Goal: Check status: Check status

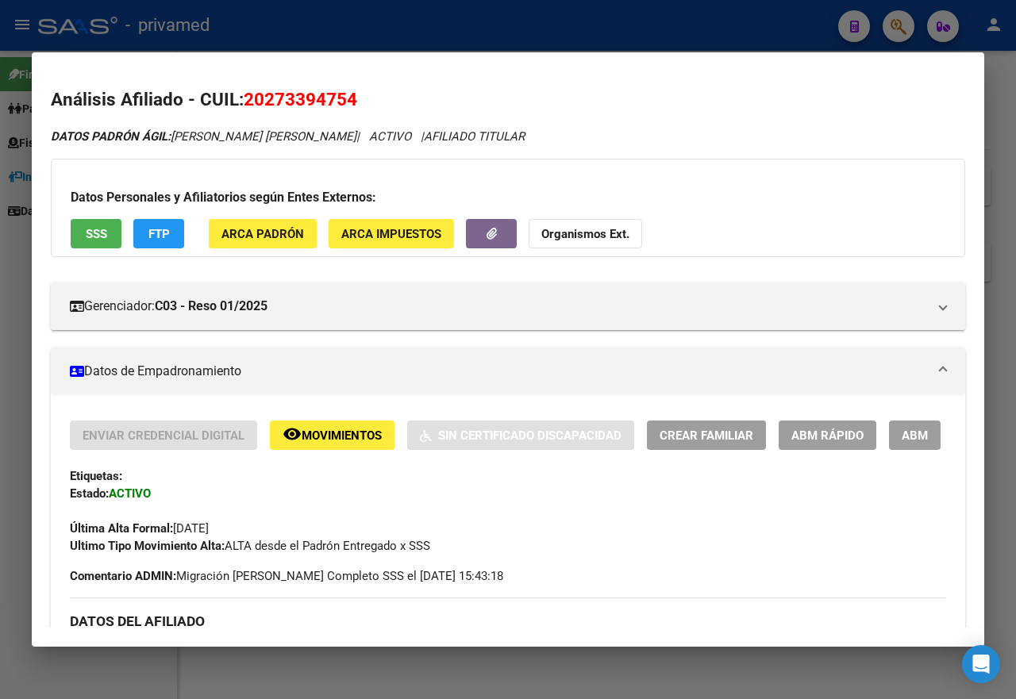
scroll to position [1552, 0]
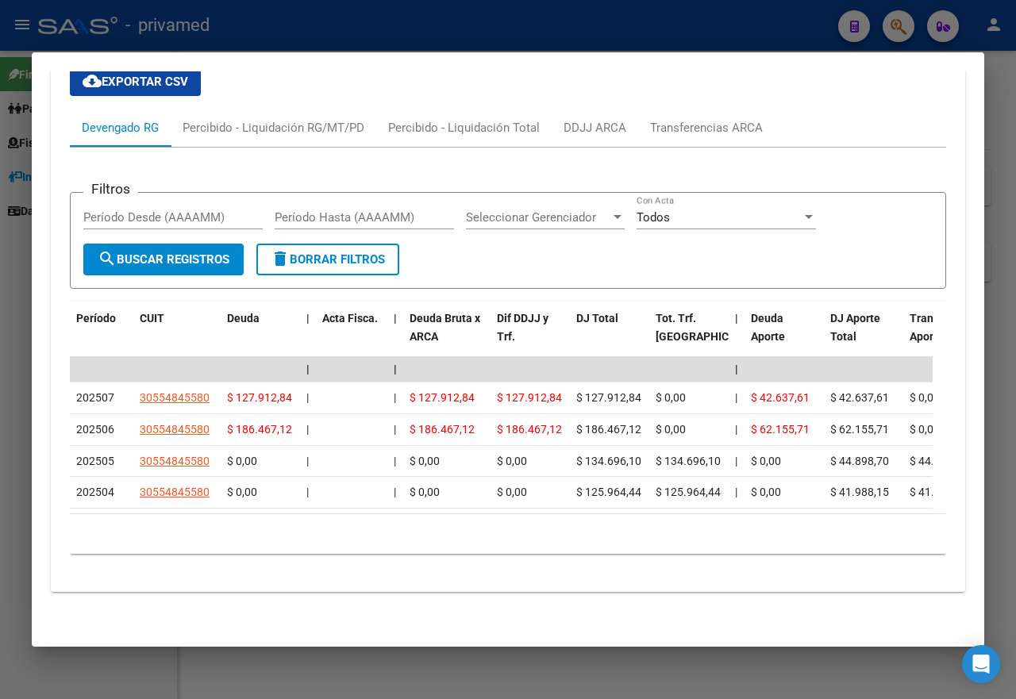
click at [636, 30] on div at bounding box center [508, 349] width 1016 height 699
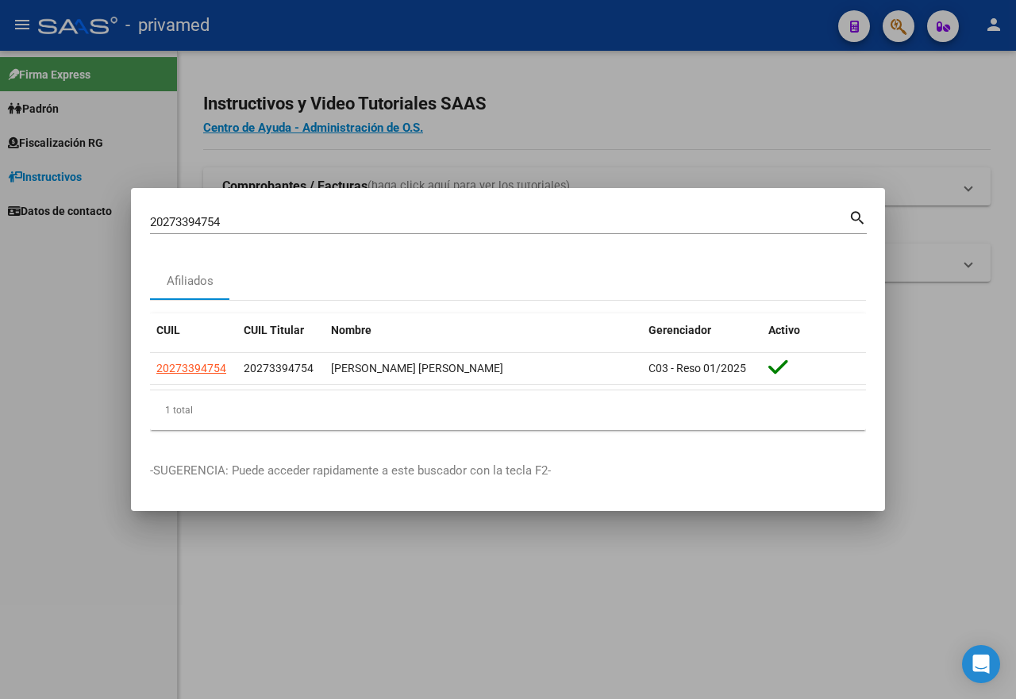
click at [772, 150] on div at bounding box center [508, 349] width 1016 height 699
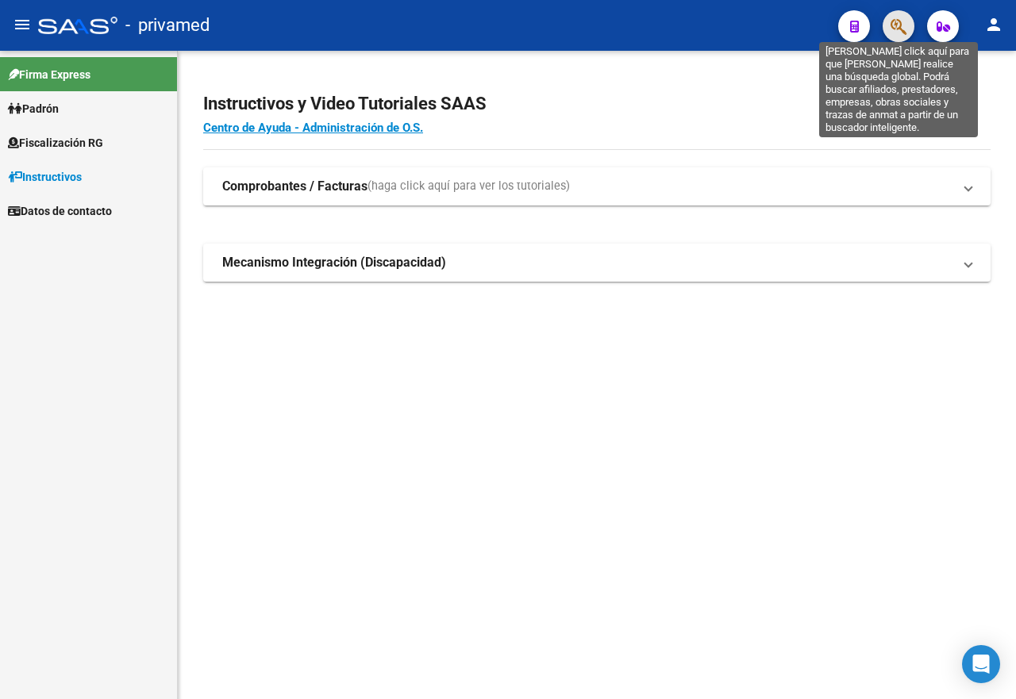
click at [893, 29] on icon "button" at bounding box center [899, 26] width 16 height 18
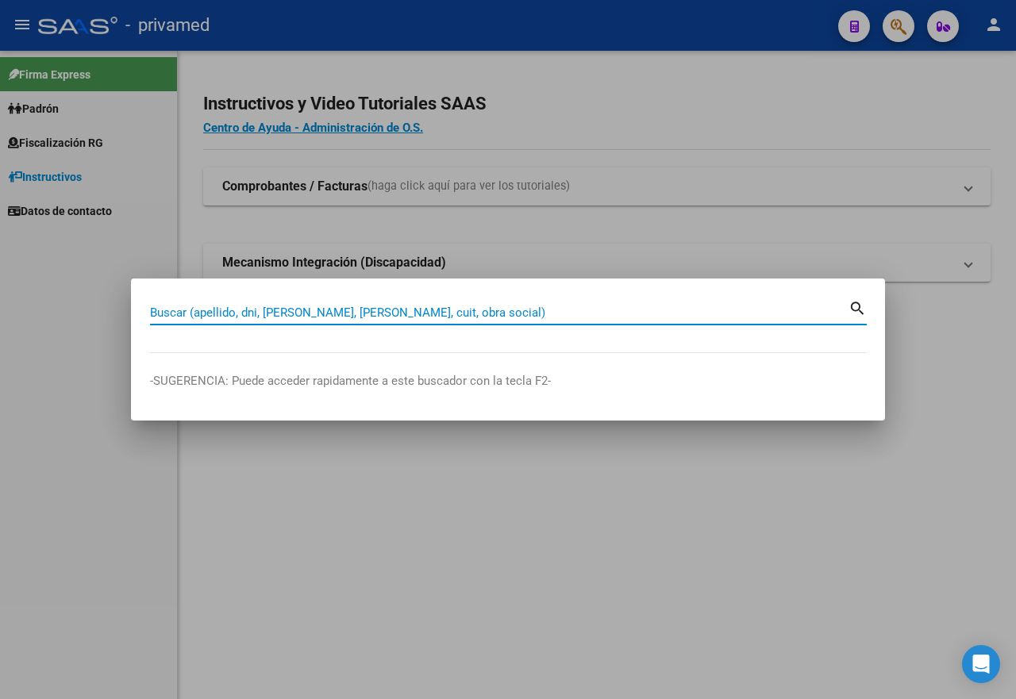
paste input "27200037818"
type input "27200037818"
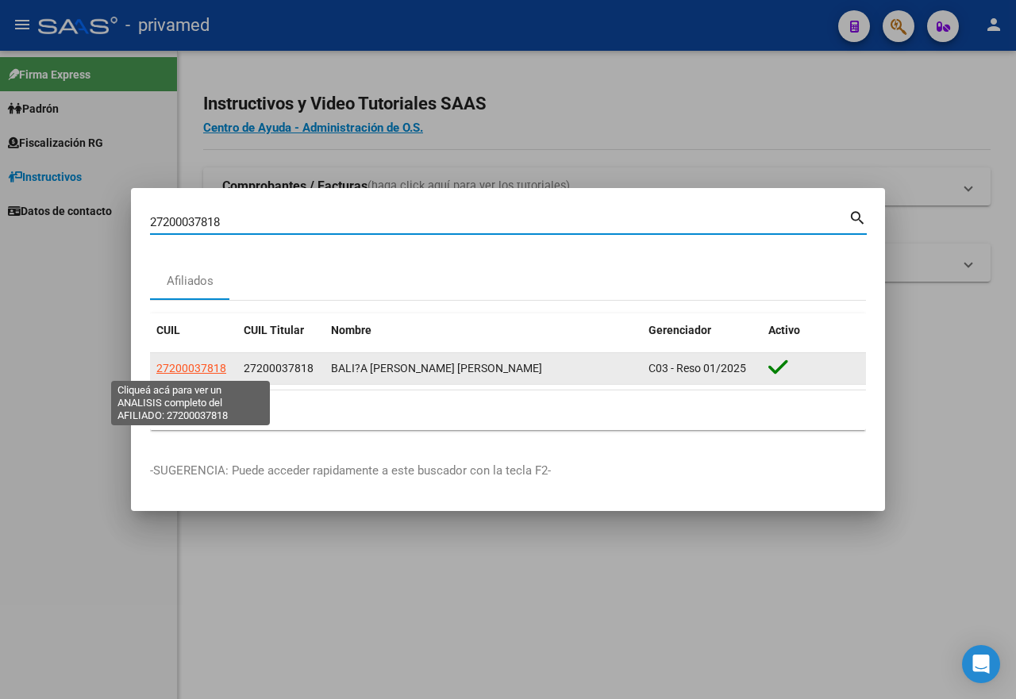
click at [183, 373] on span "27200037818" at bounding box center [191, 368] width 70 height 13
type textarea "27200037818"
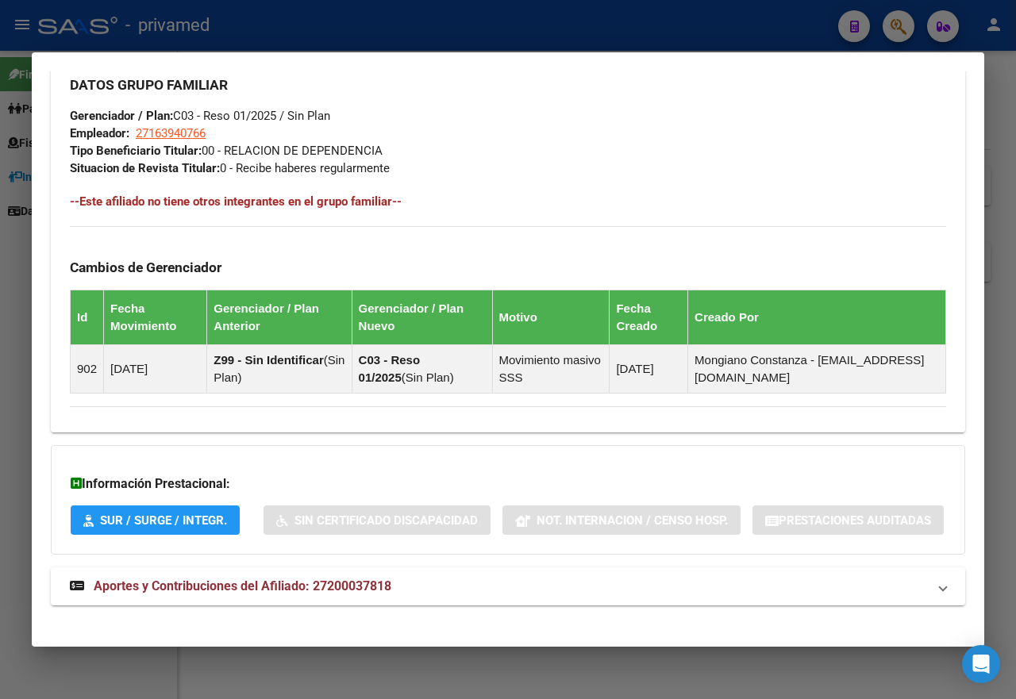
scroll to position [867, 0]
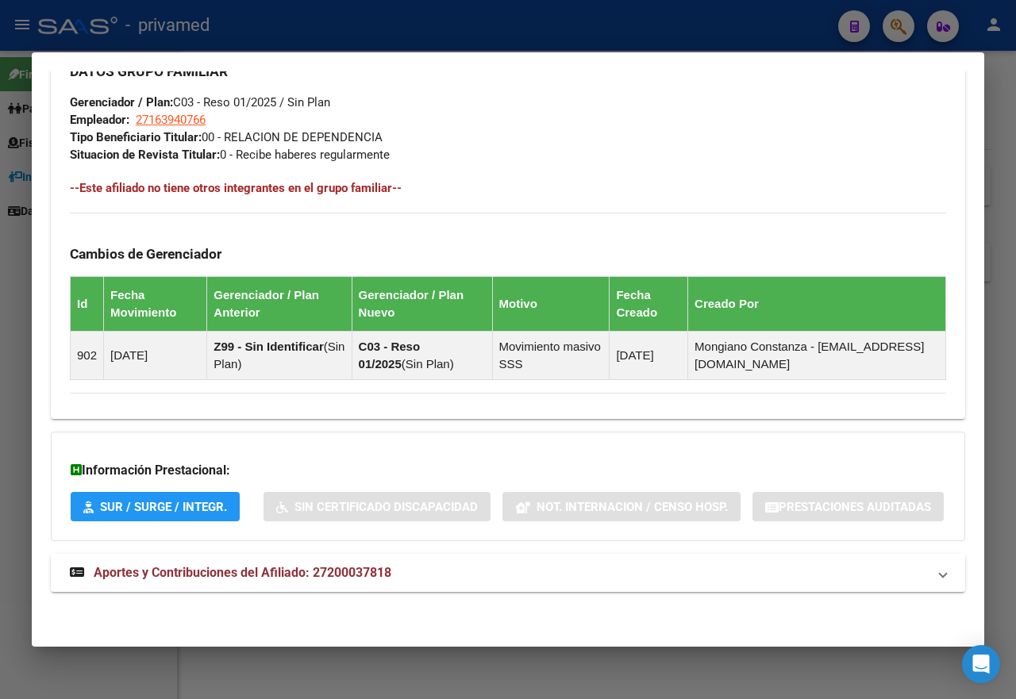
click at [368, 568] on span "Aportes y Contribuciones del Afiliado: 27200037818" at bounding box center [243, 572] width 298 height 15
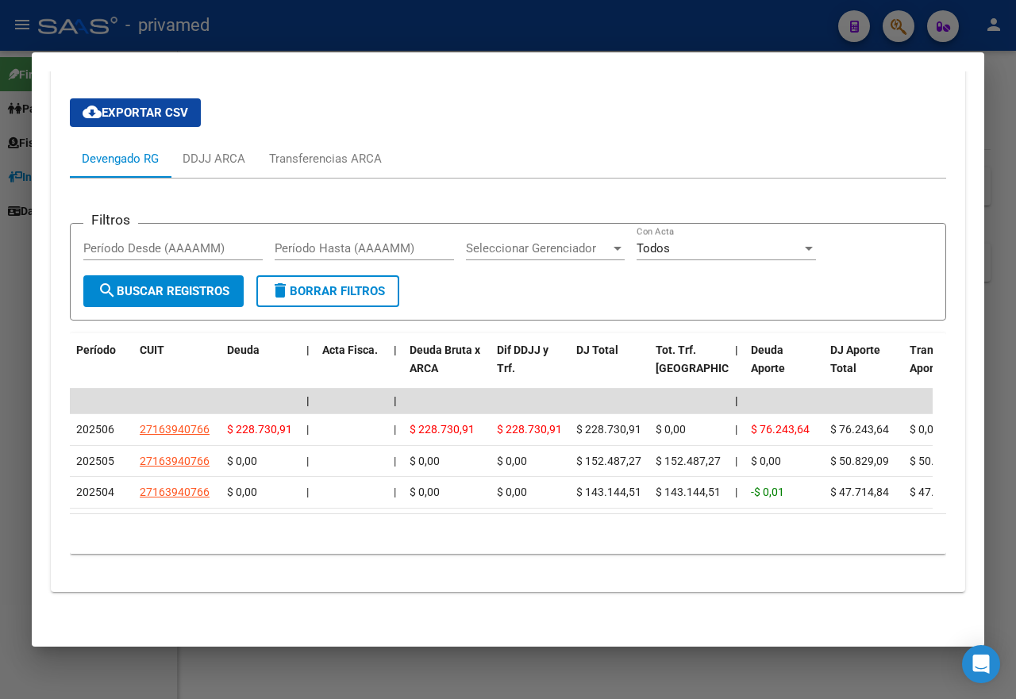
scroll to position [1423, 0]
click at [691, 28] on div at bounding box center [508, 349] width 1016 height 699
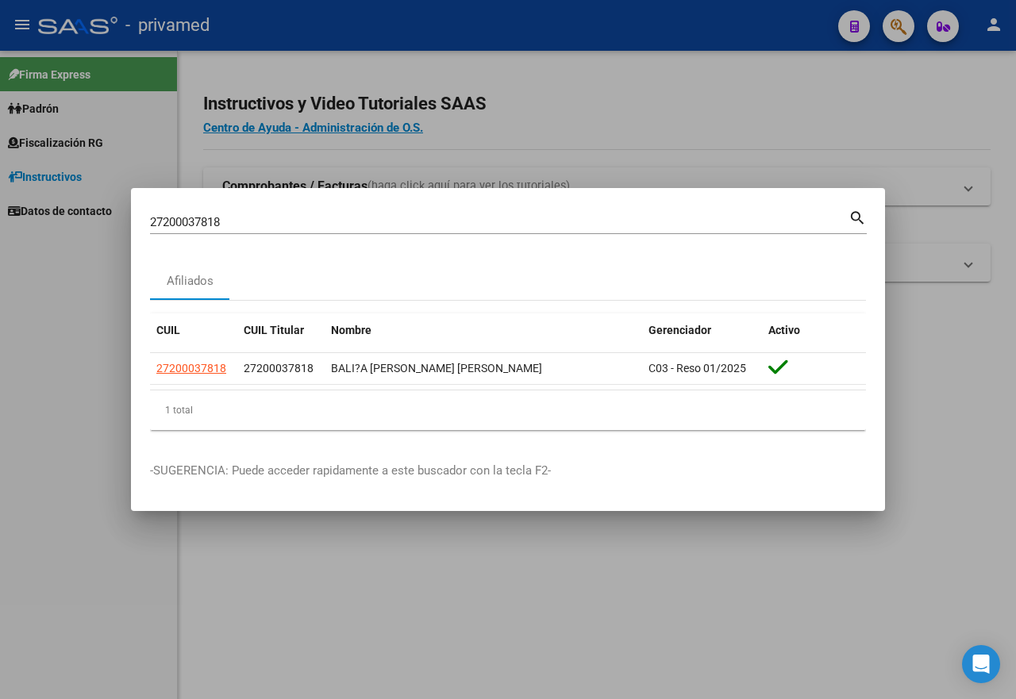
click at [826, 141] on div at bounding box center [508, 349] width 1016 height 699
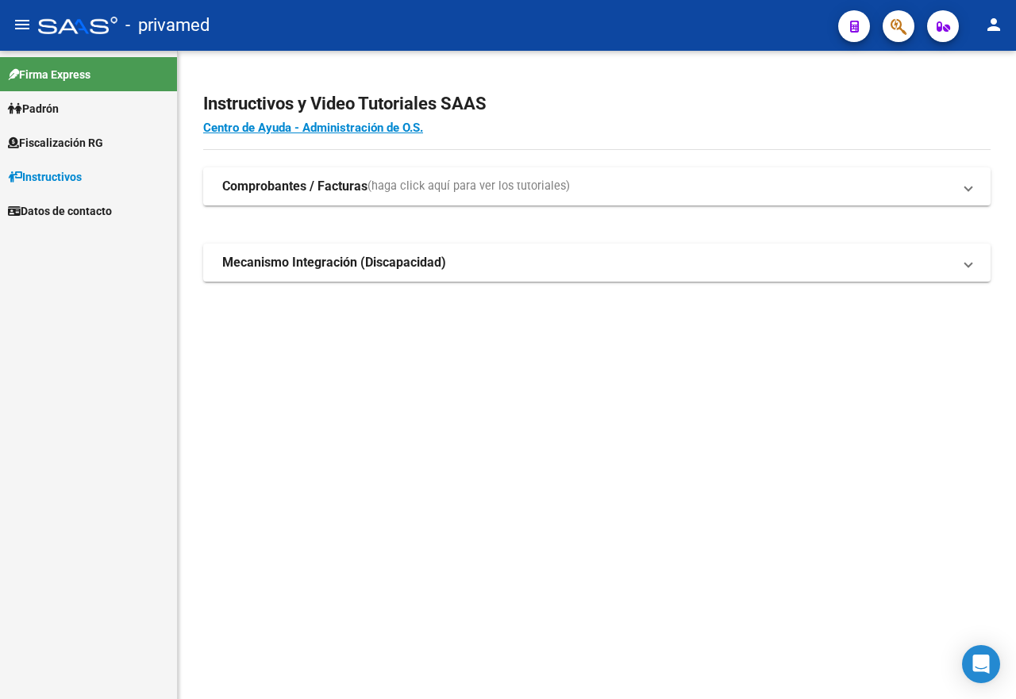
click at [897, 26] on icon "button" at bounding box center [899, 26] width 16 height 18
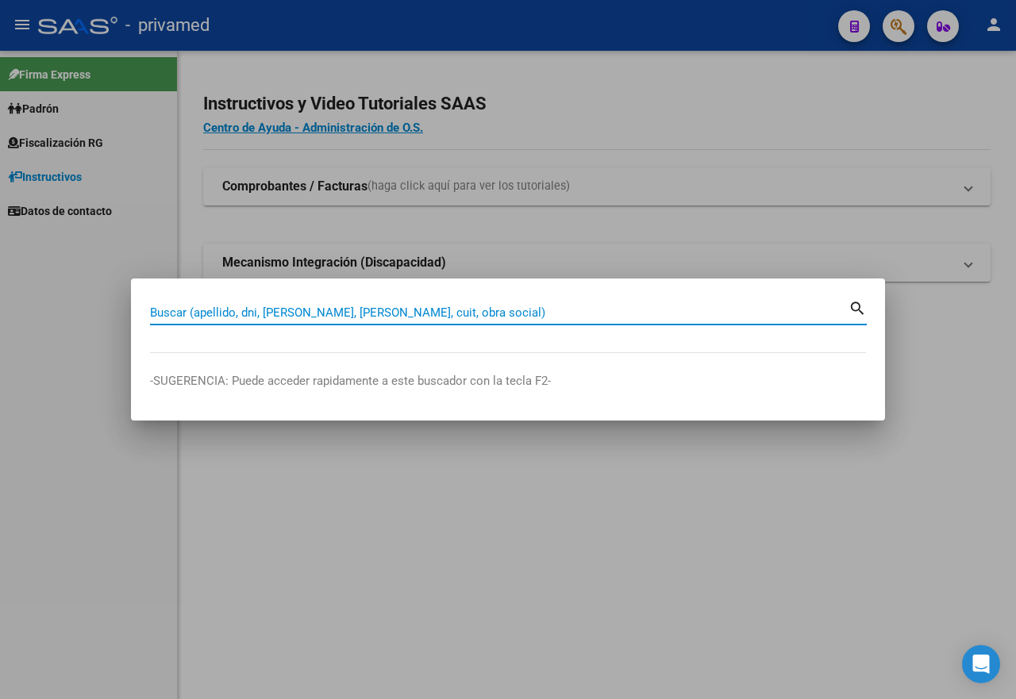
paste input "20273394754"
type input "20273394754"
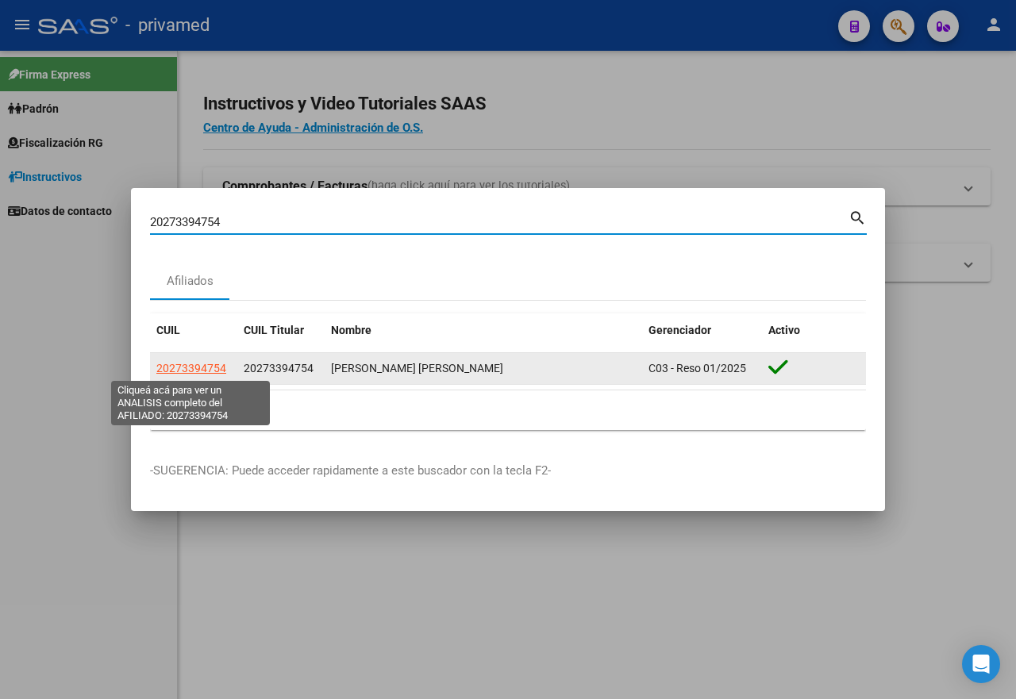
click at [195, 365] on span "20273394754" at bounding box center [191, 368] width 70 height 13
type textarea "20273394754"
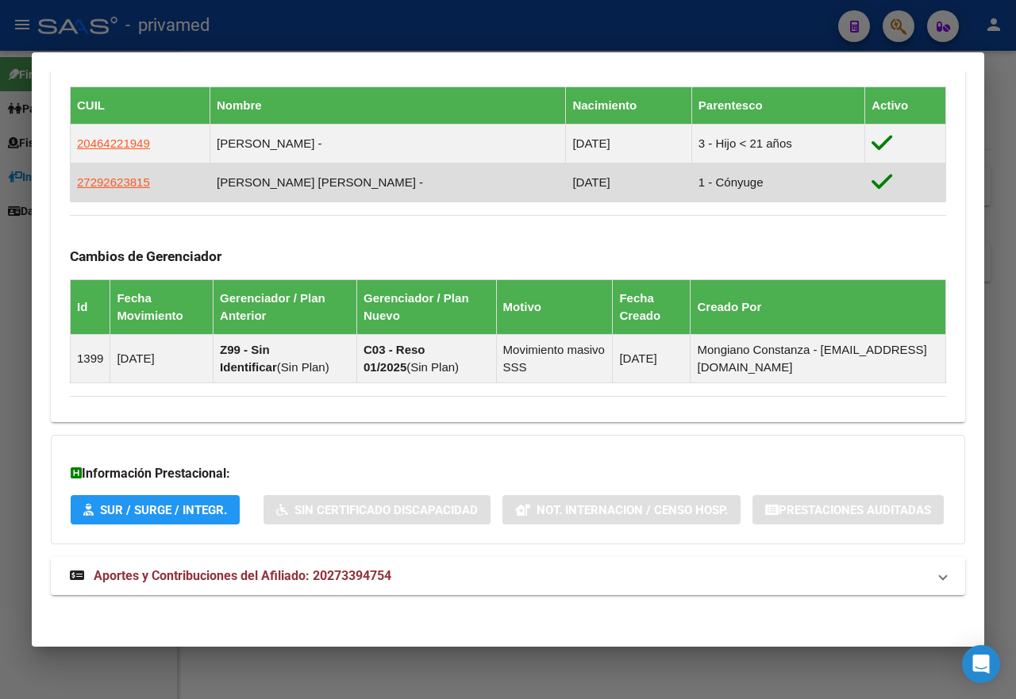
scroll to position [960, 0]
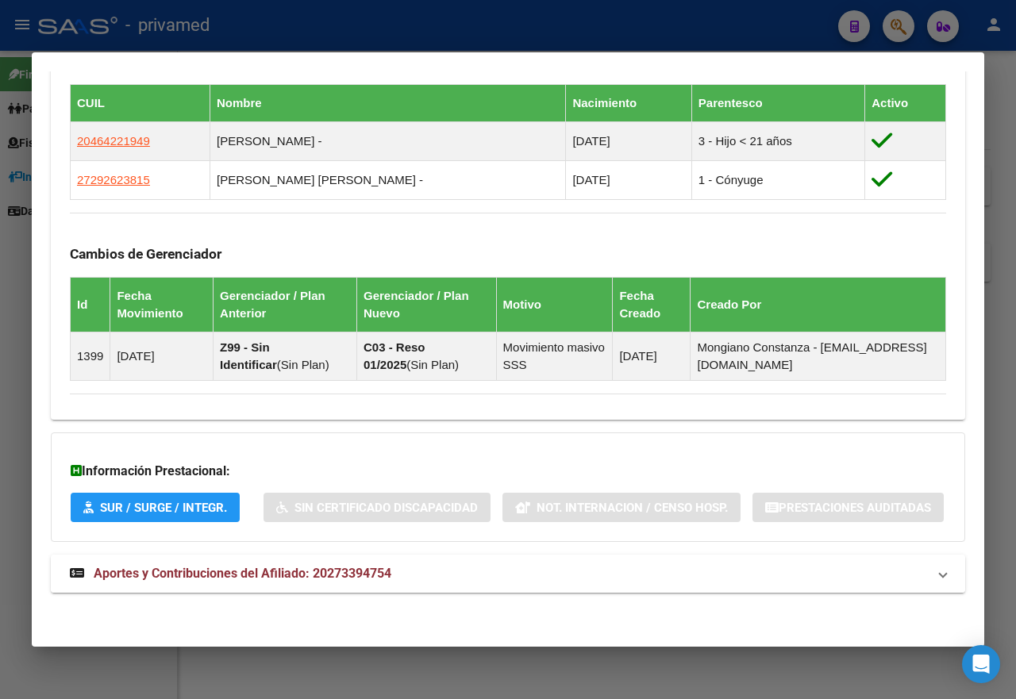
click at [313, 567] on span "Aportes y Contribuciones del Afiliado: 20273394754" at bounding box center [243, 573] width 298 height 15
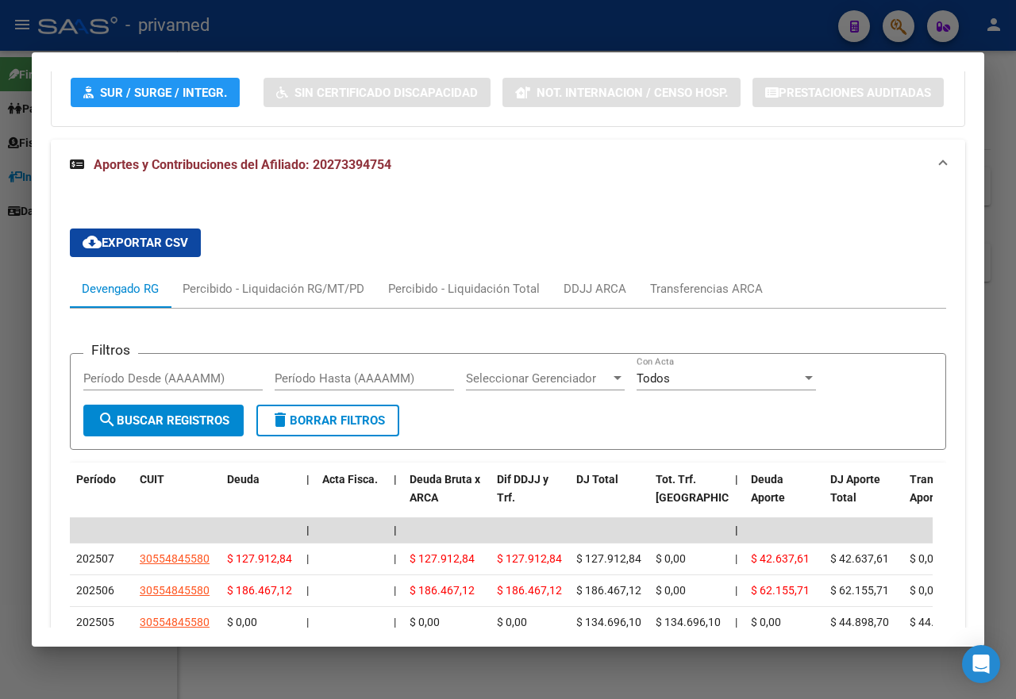
scroll to position [1529, 0]
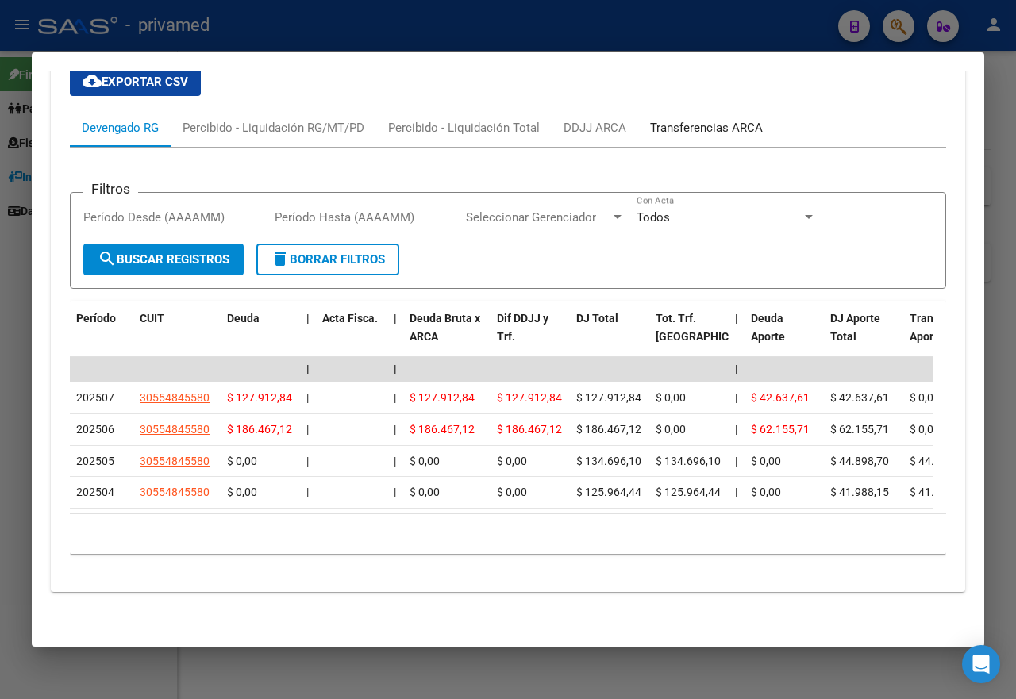
click at [732, 129] on div "Transferencias ARCA" at bounding box center [706, 127] width 113 height 17
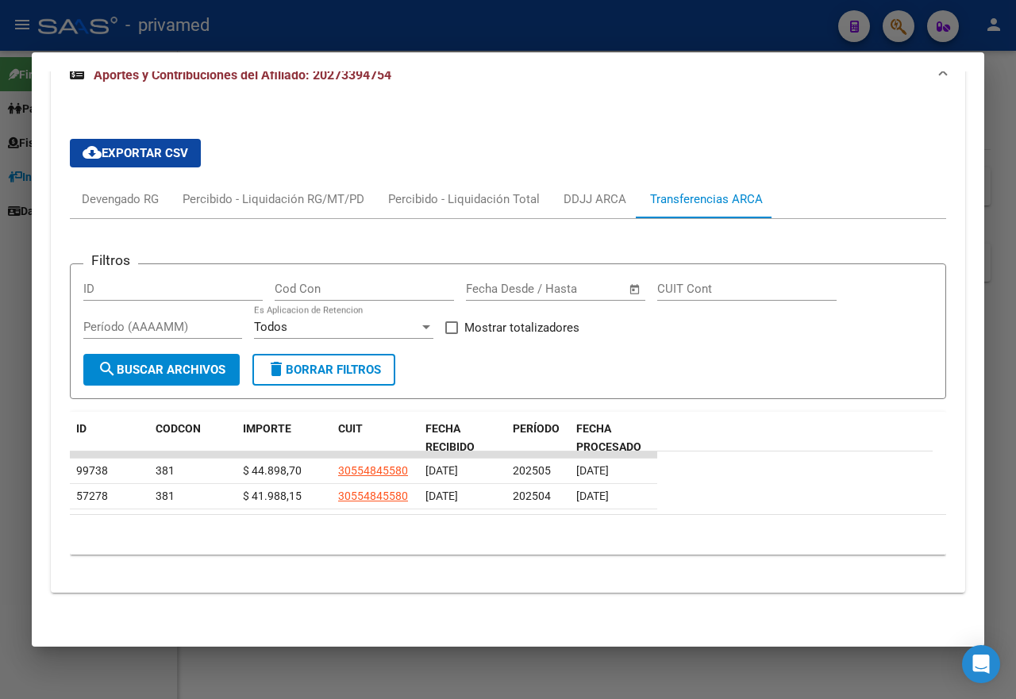
scroll to position [1455, 0]
click at [123, 201] on div "Devengado RG" at bounding box center [120, 199] width 77 height 17
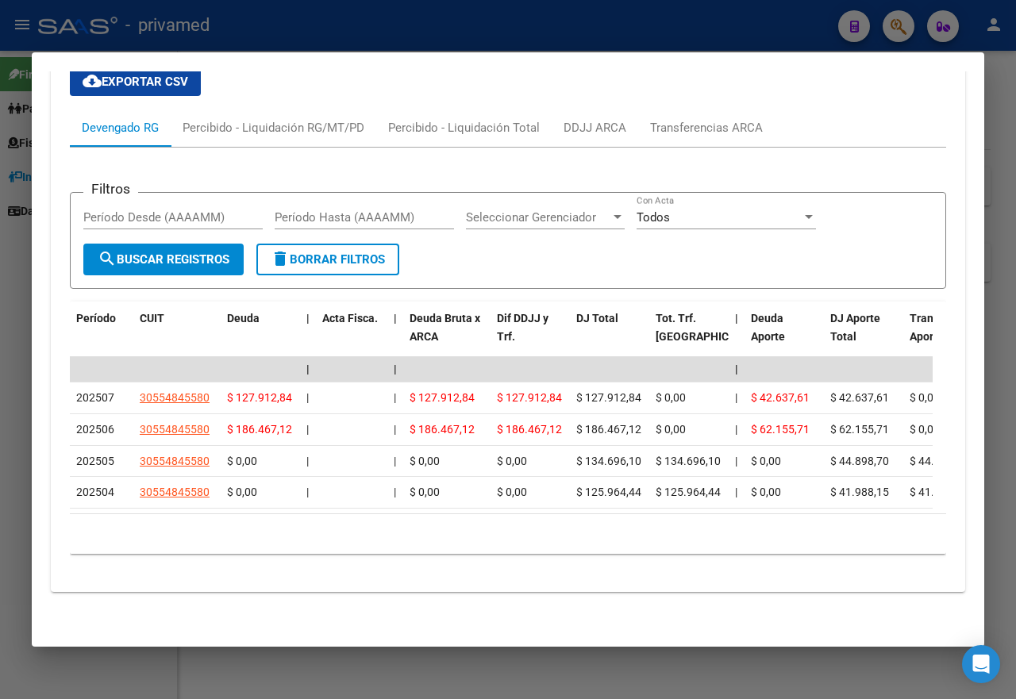
click at [463, 30] on div at bounding box center [508, 349] width 1016 height 699
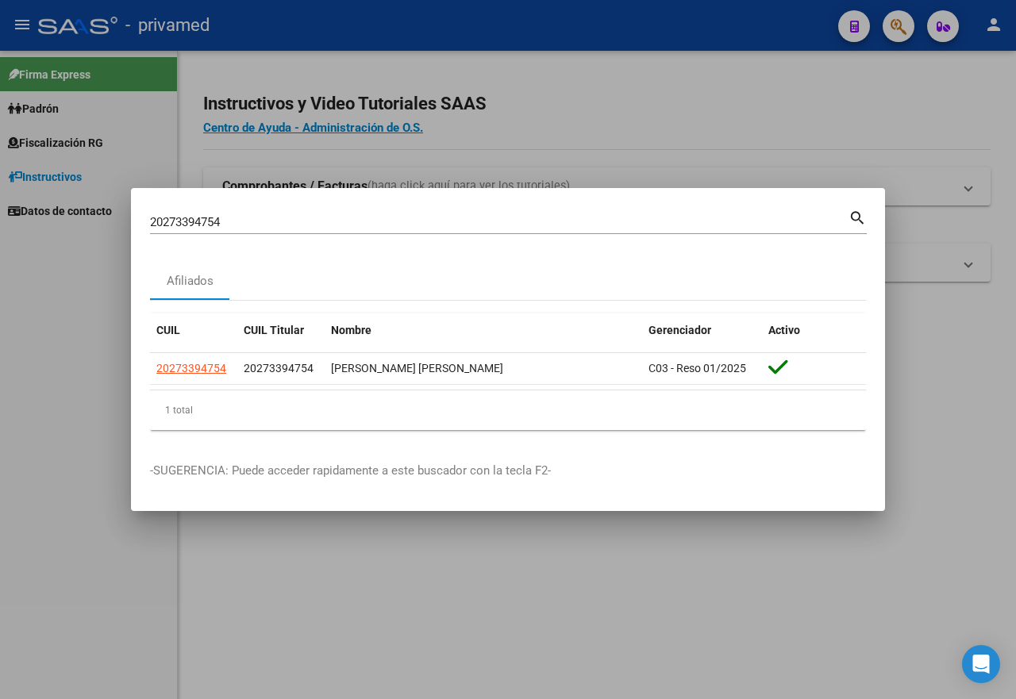
click at [569, 90] on div at bounding box center [508, 349] width 1016 height 699
